Goal: Check status

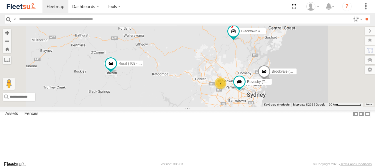
click at [0, 0] on div "Blacktown #1 (T09 - [PERSON_NAME])" at bounding box center [0, 0] width 0 height 0
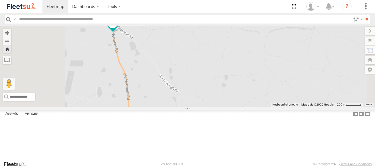
drag, startPoint x: 220, startPoint y: 85, endPoint x: 262, endPoint y: 106, distance: 46.7
click at [262, 106] on div "Blacktown #1 (T09 - [PERSON_NAME])" at bounding box center [187, 66] width 375 height 81
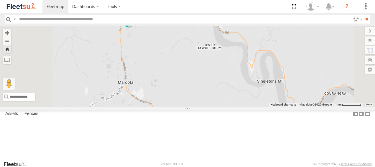
click at [132, 24] on span at bounding box center [127, 19] width 11 height 11
click at [117, 22] on label at bounding box center [111, 19] width 11 height 4
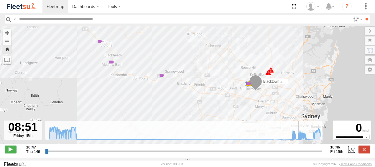
drag, startPoint x: 47, startPoint y: 155, endPoint x: 299, endPoint y: 150, distance: 252.4
click at [299, 150] on input "range" at bounding box center [184, 152] width 278 height 6
click at [5, 151] on span at bounding box center [11, 150] width 12 height 8
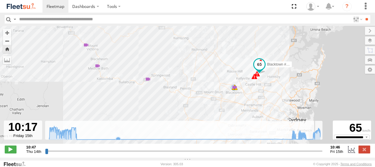
type input "**********"
